Goal: Navigation & Orientation: Understand site structure

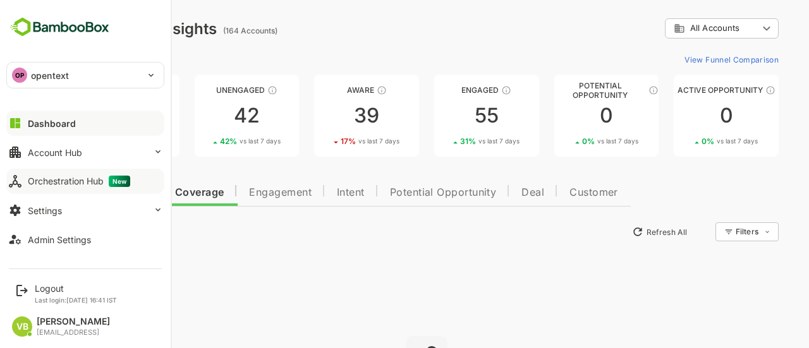
click at [87, 178] on div "Orchestration Hub New" at bounding box center [79, 181] width 102 height 11
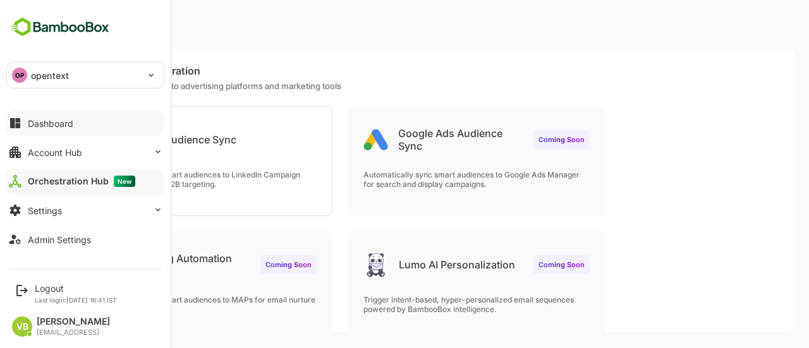
click at [55, 123] on div "Dashboard" at bounding box center [51, 123] width 46 height 11
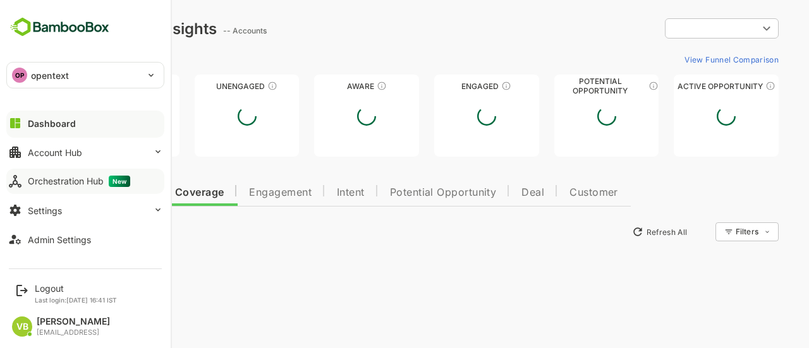
type input "**********"
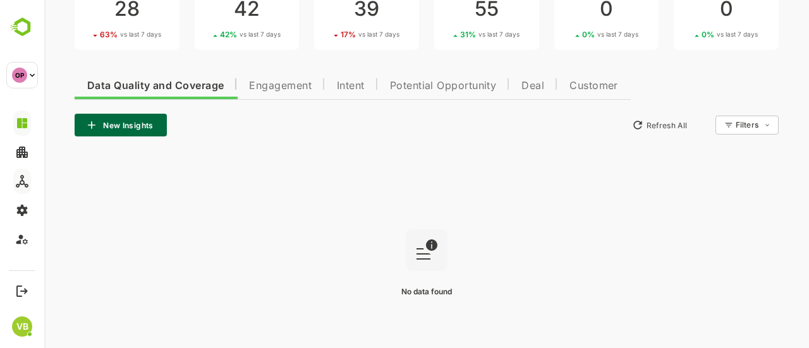
scroll to position [107, 0]
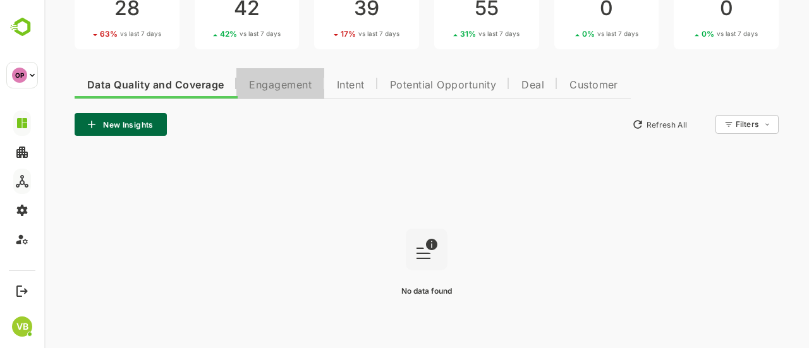
click at [284, 87] on span "Engagement" at bounding box center [280, 85] width 63 height 10
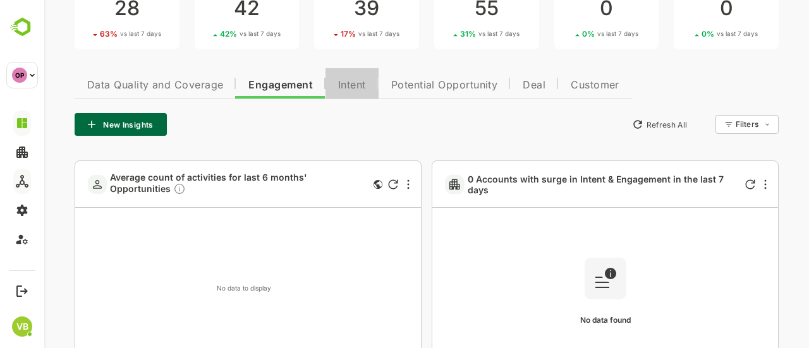
click at [353, 89] on span "Intent" at bounding box center [352, 85] width 28 height 10
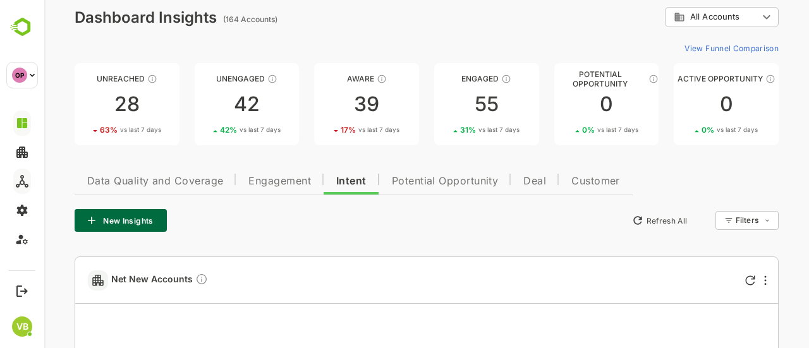
scroll to position [0, 0]
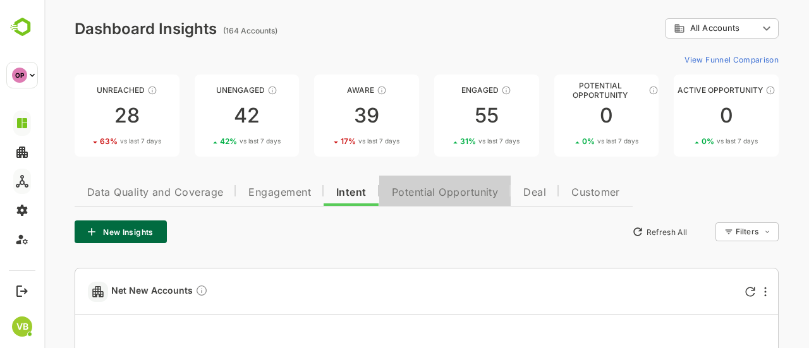
click at [428, 191] on span "Potential Opportunity" at bounding box center [445, 193] width 107 height 10
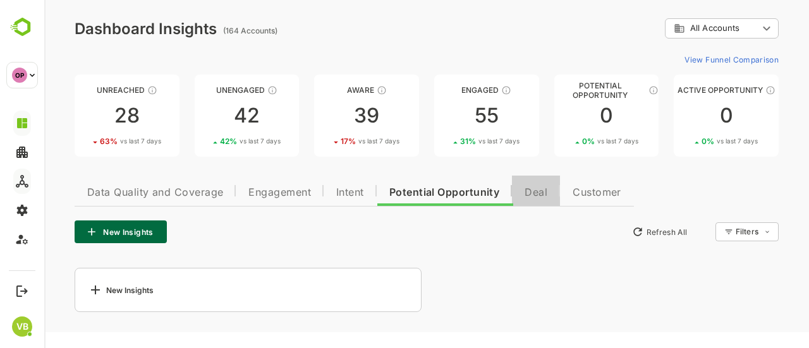
click at [533, 195] on span "Deal" at bounding box center [536, 193] width 23 height 10
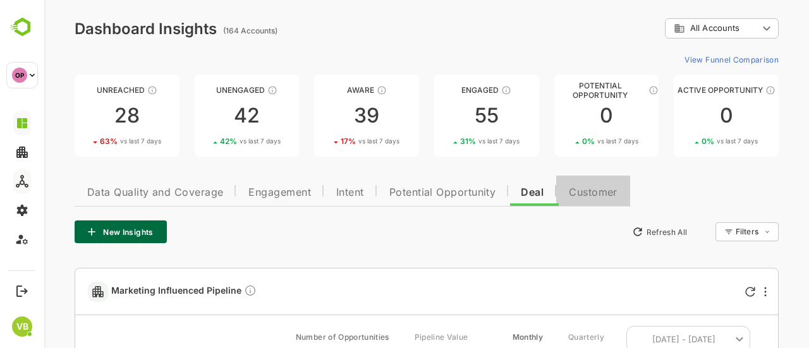
click at [595, 197] on span "Customer" at bounding box center [593, 193] width 49 height 10
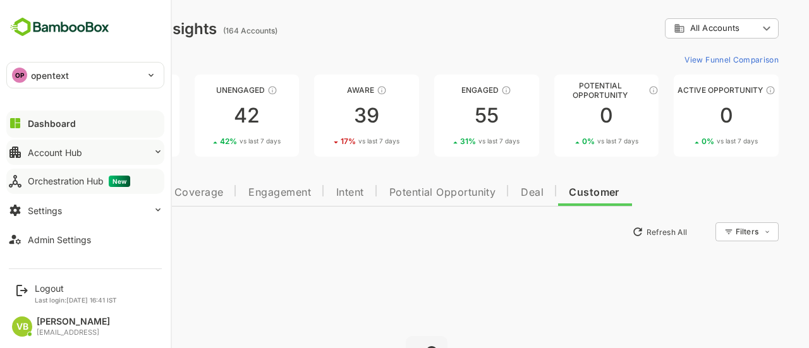
click at [69, 147] on div "Account Hub" at bounding box center [55, 152] width 54 height 11
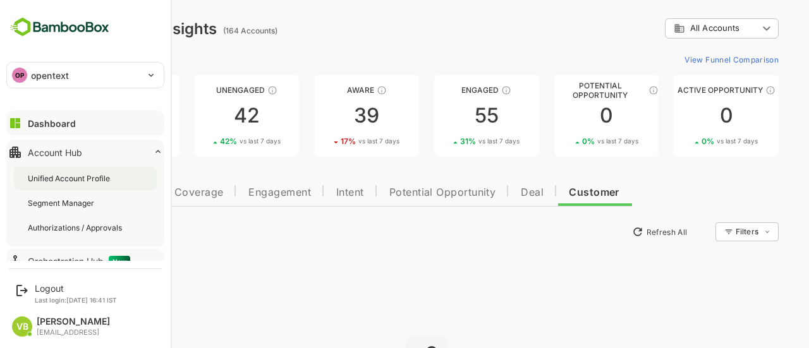
click at [68, 174] on div "Unified Account Profile" at bounding box center [70, 178] width 85 height 11
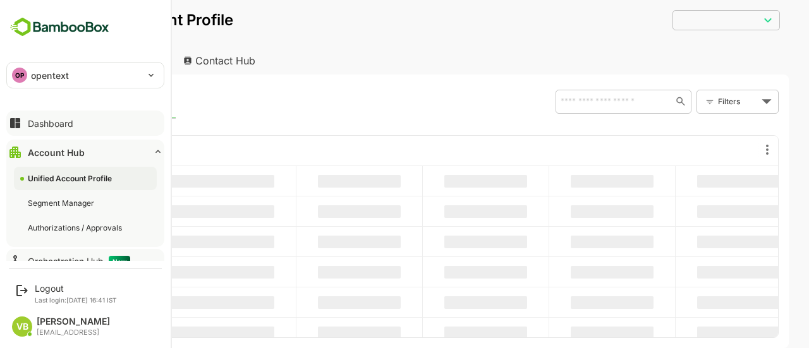
type input "**********"
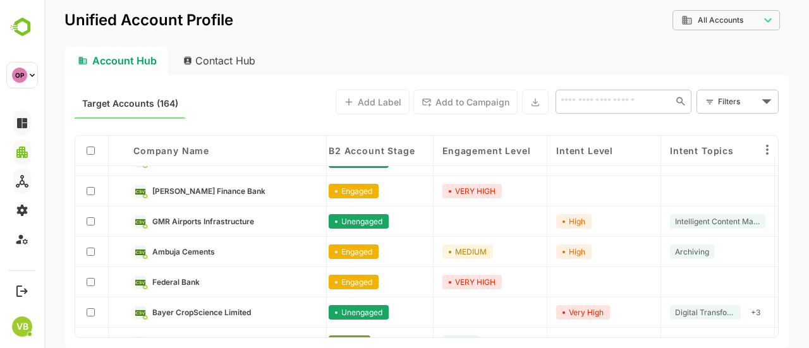
scroll to position [265, 0]
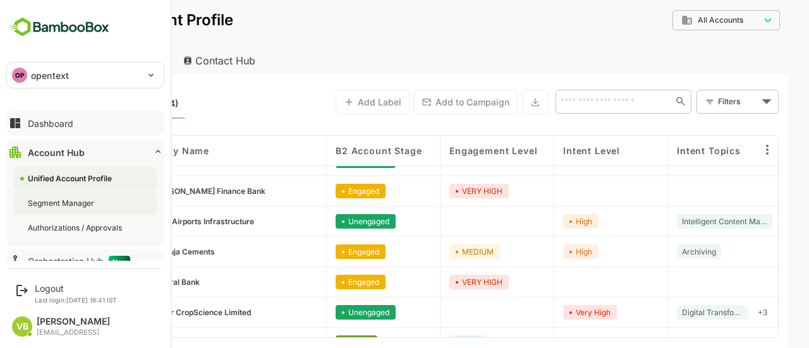
click at [68, 200] on div "Segment Manager" at bounding box center [62, 203] width 69 height 11
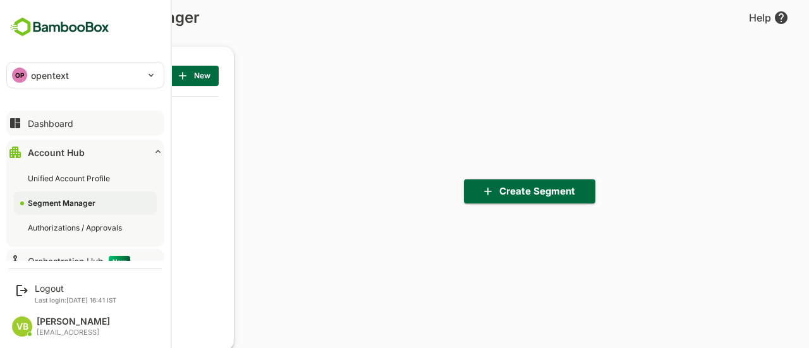
scroll to position [241, 156]
click at [64, 226] on div "Authorizations / Approvals" at bounding box center [76, 227] width 97 height 11
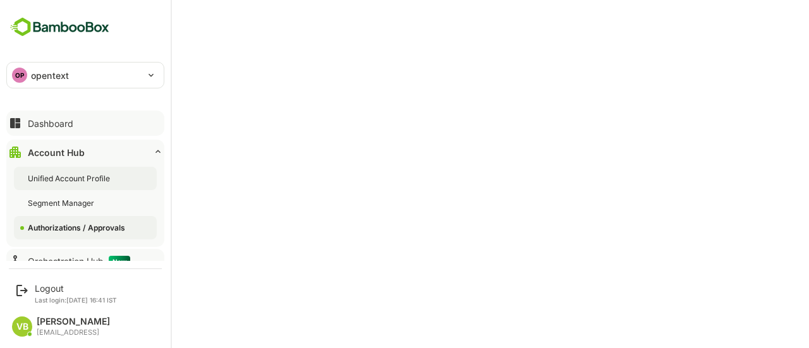
click at [90, 179] on div "Unified Account Profile" at bounding box center [70, 178] width 85 height 11
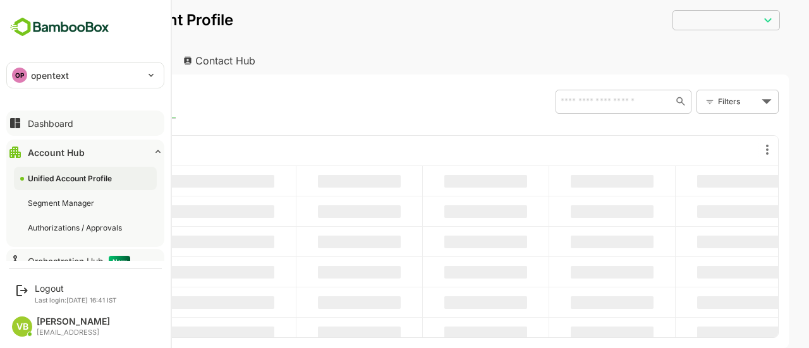
type input "**********"
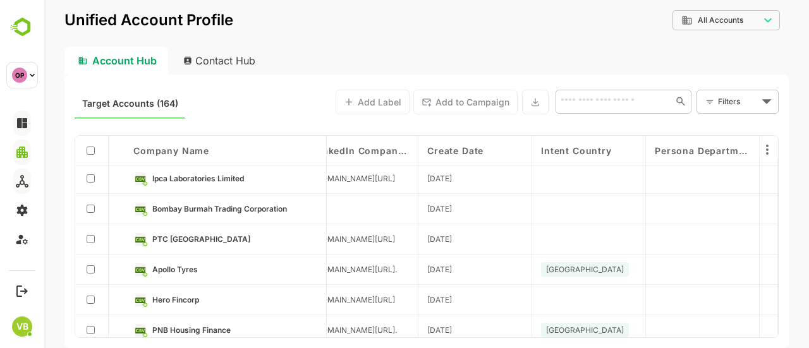
scroll to position [0, 2299]
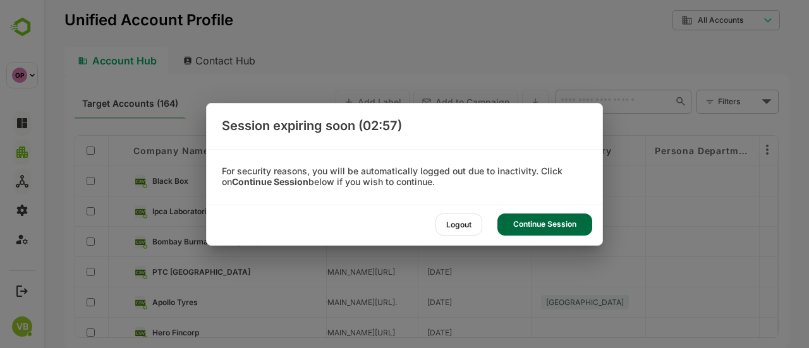
click at [466, 222] on div "Logout" at bounding box center [458, 225] width 47 height 22
